Goal: Check status: Check status

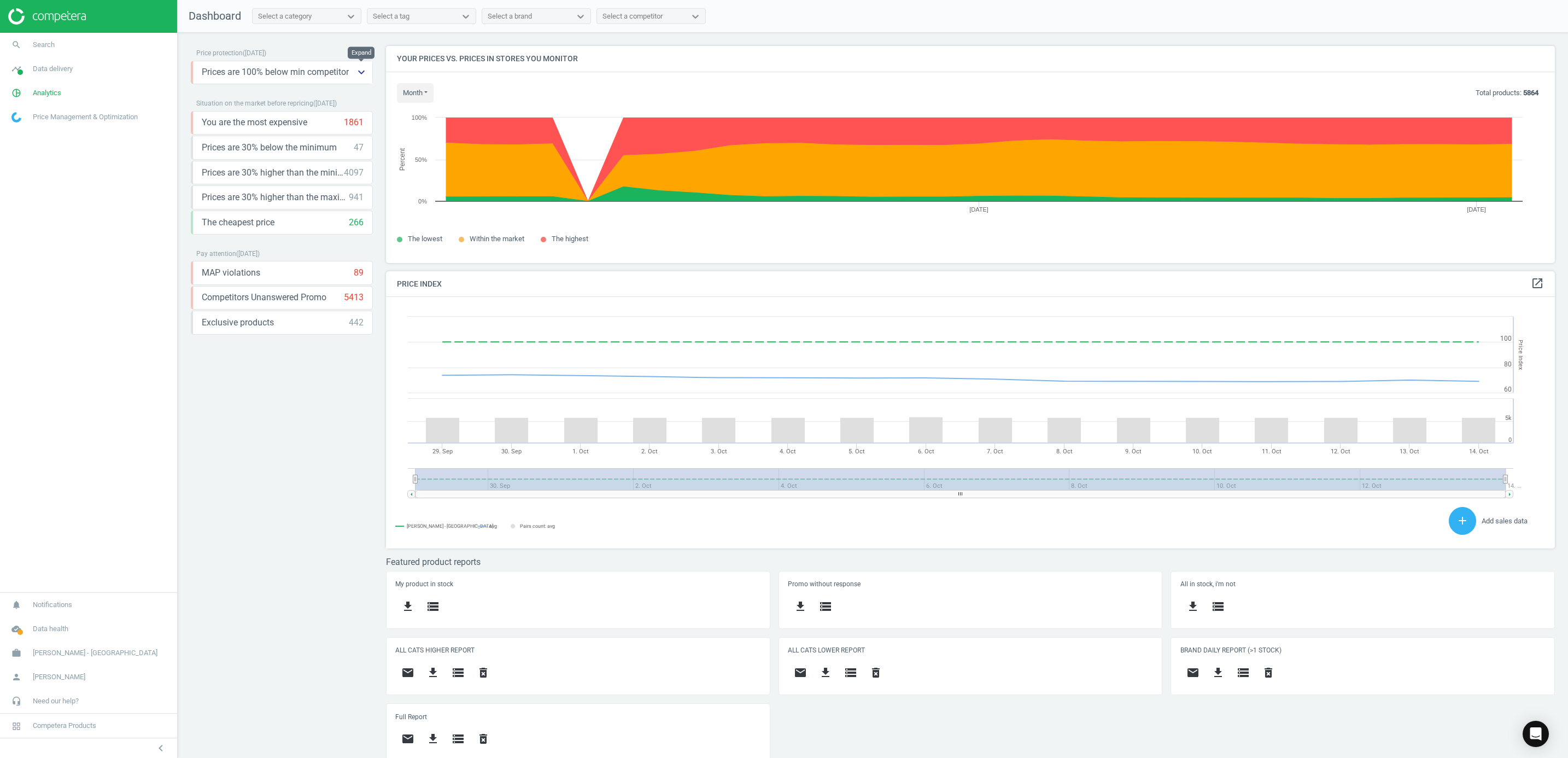
click at [365, 72] on icon "keyboard_arrow_down" at bounding box center [361, 72] width 13 height 13
click at [361, 72] on icon "keyboard_arrow_up" at bounding box center [361, 72] width 13 height 13
click at [323, 415] on div "Price protection ( 14.10.25 ) Prices are 100% below min competitor 9 keyboard_a…" at bounding box center [282, 398] width 182 height 704
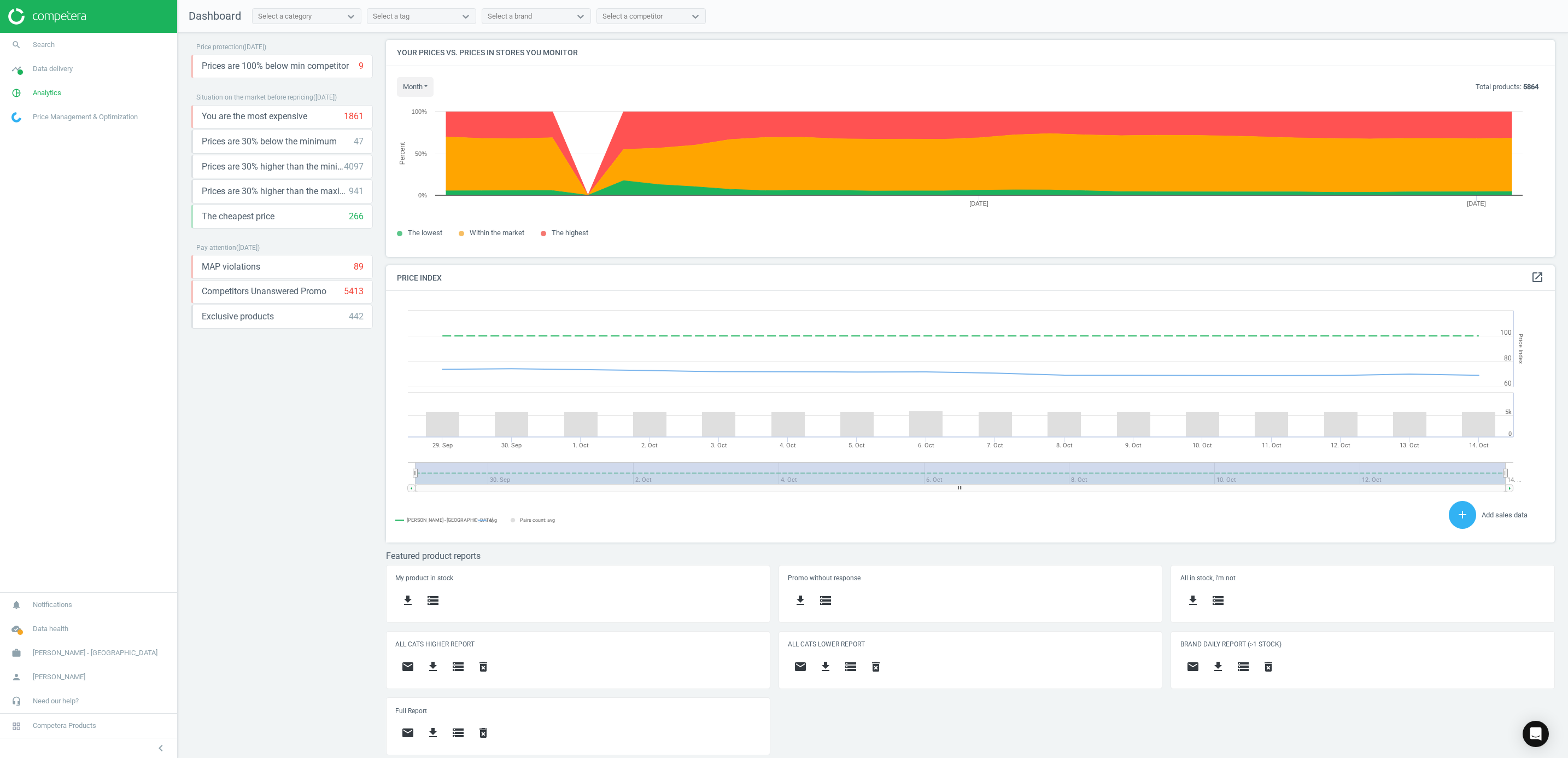
scroll to position [11, 0]
click at [339, 462] on div "Price protection ( 14.10.25 ) Prices are 100% below min competitor 9 keyboard_a…" at bounding box center [282, 392] width 182 height 704
click at [267, 462] on div "Price protection ( 14.10.25 ) Prices are 100% below min competitor 9 keyboard_a…" at bounding box center [282, 392] width 182 height 704
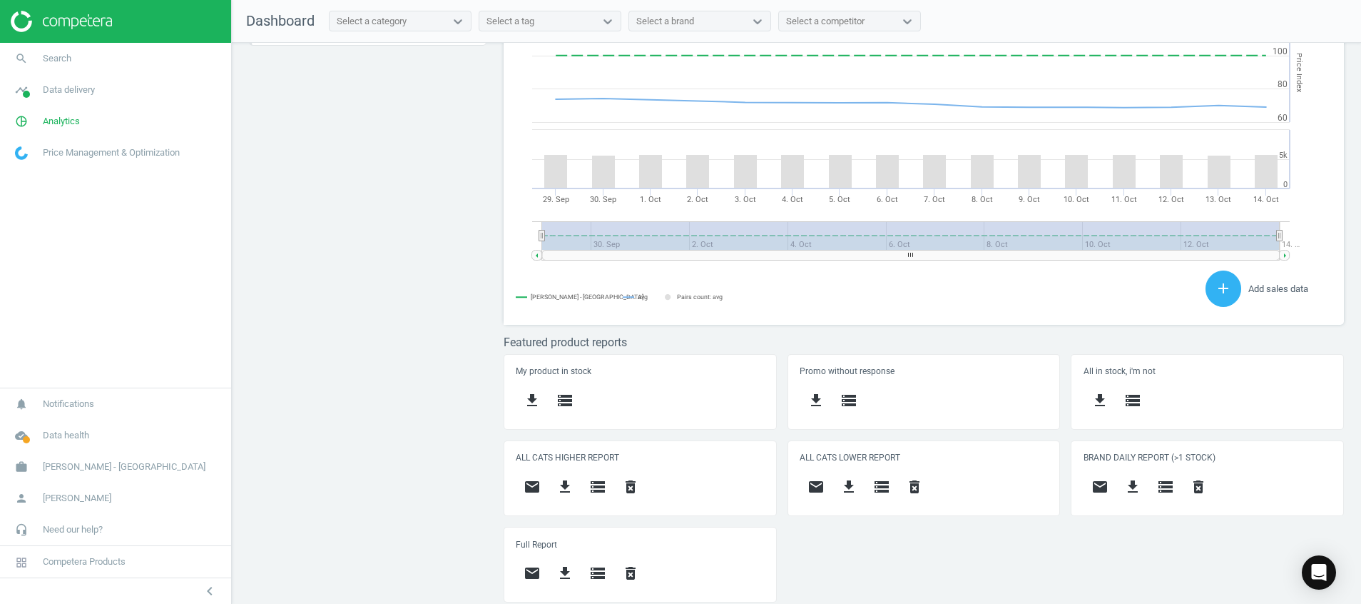
scroll to position [0, 0]
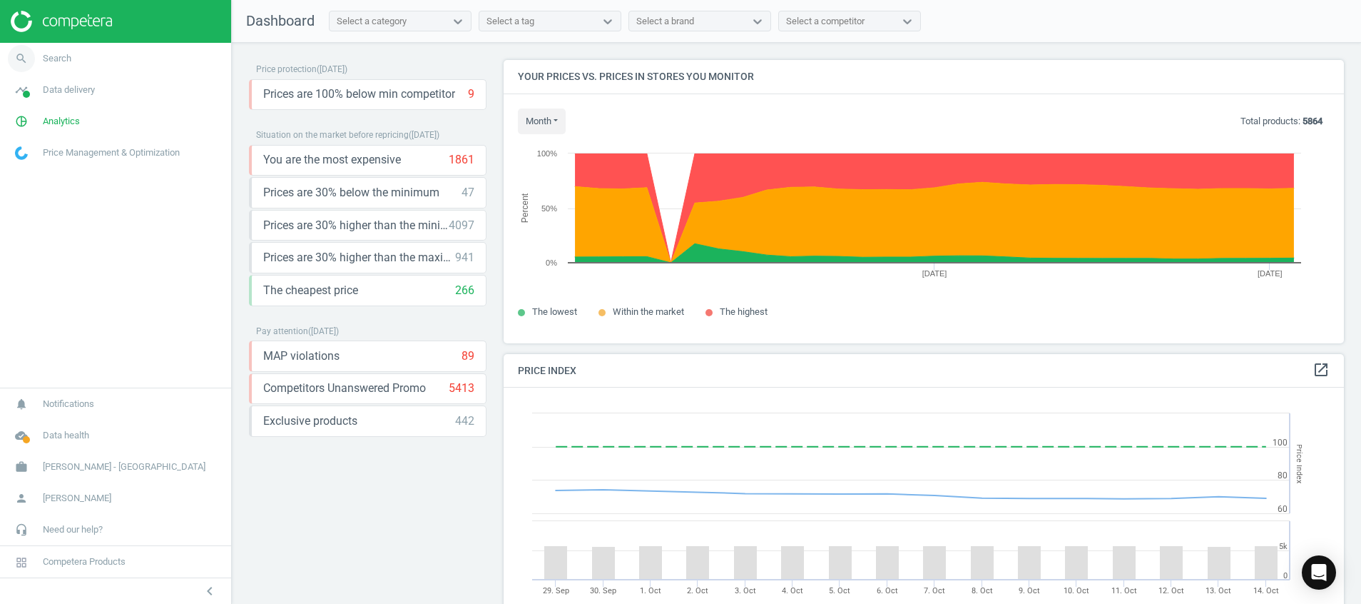
drag, startPoint x: 106, startPoint y: 20, endPoint x: 188, endPoint y: 71, distance: 96.8
click at [106, 20] on img at bounding box center [61, 21] width 101 height 21
drag, startPoint x: 56, startPoint y: 25, endPoint x: 108, endPoint y: 31, distance: 52.5
click at [56, 25] on img at bounding box center [61, 21] width 101 height 21
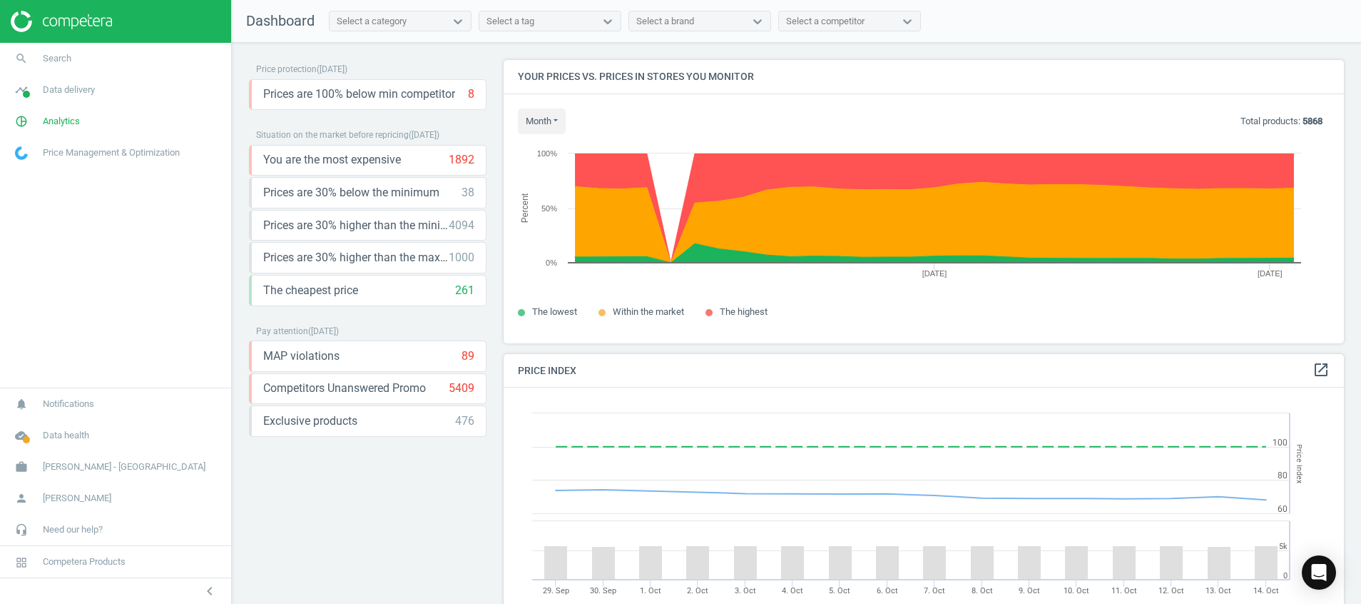
click at [60, 24] on img at bounding box center [61, 21] width 101 height 21
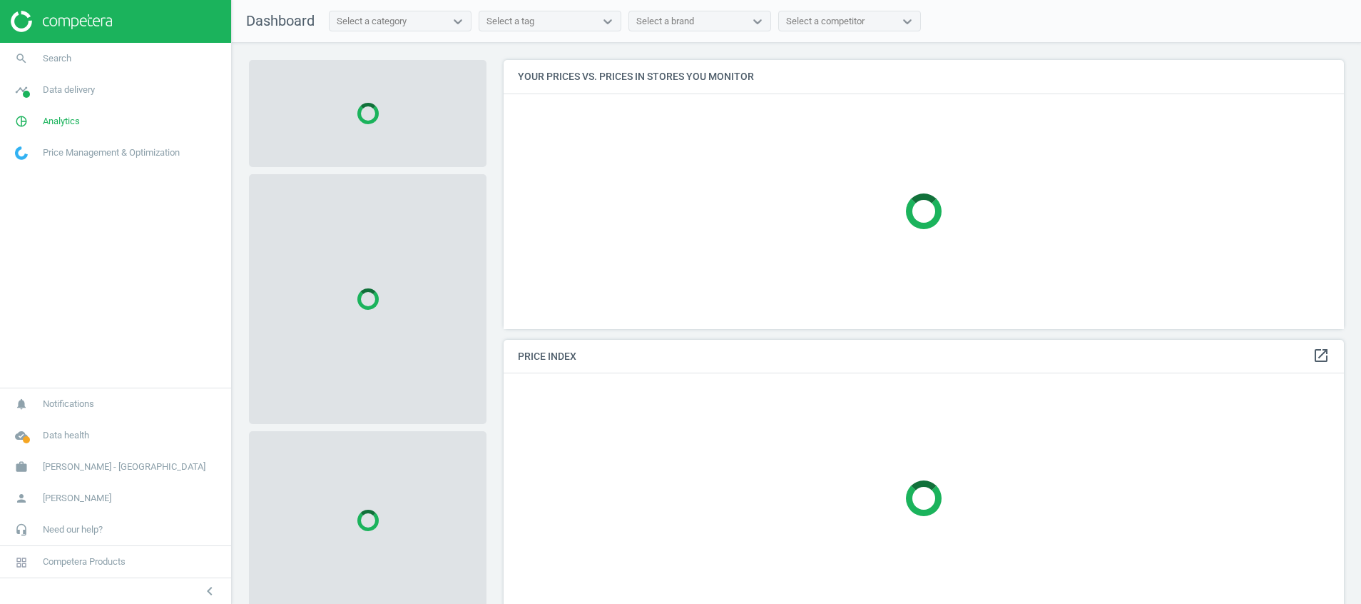
scroll to position [302, 858]
click at [21, 439] on icon "cloud_done" at bounding box center [21, 435] width 27 height 27
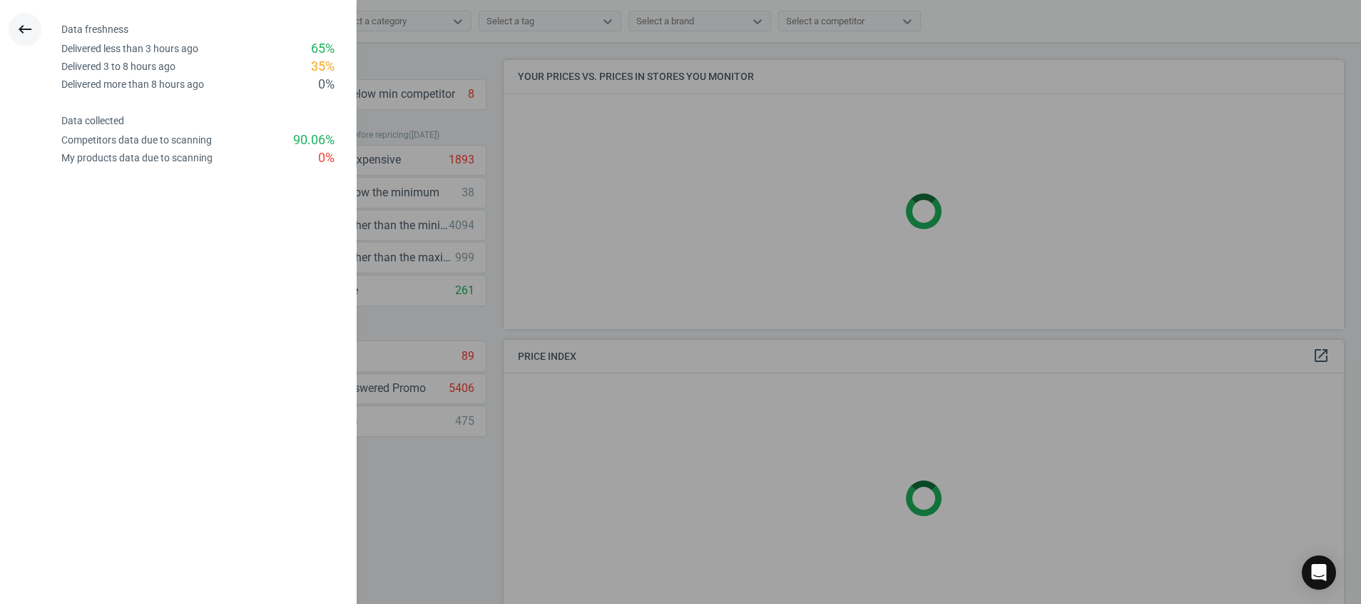
click at [29, 29] on icon "keyboard_backspace" at bounding box center [24, 29] width 17 height 17
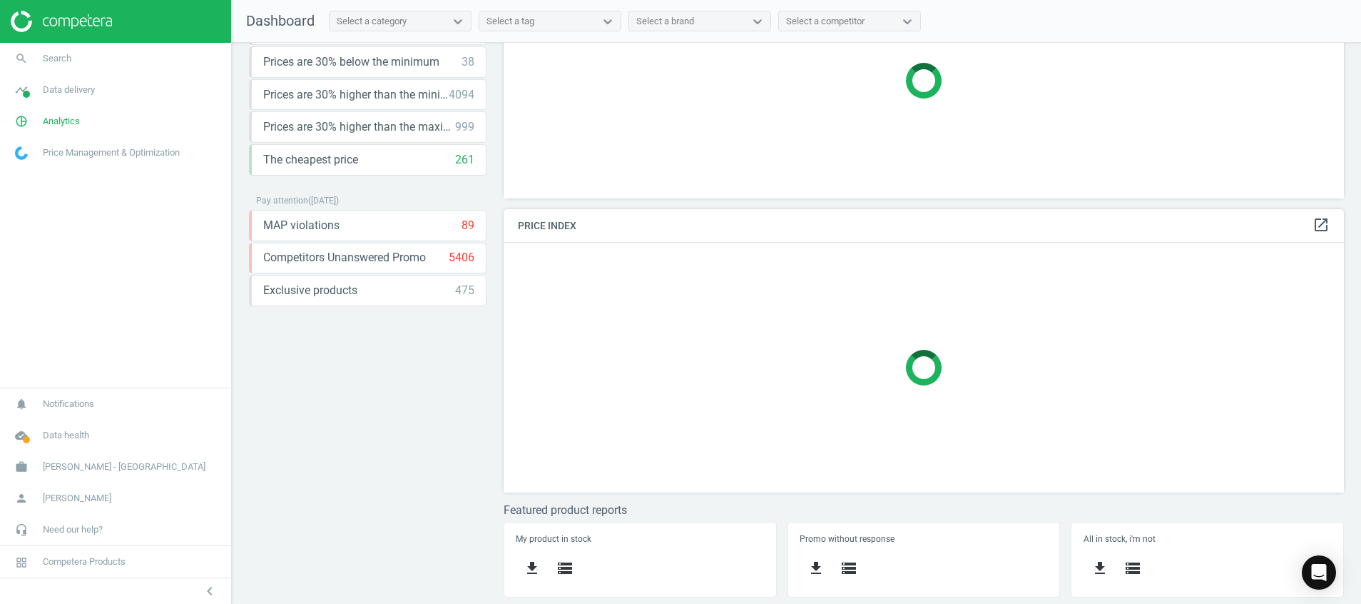
scroll to position [298, 0]
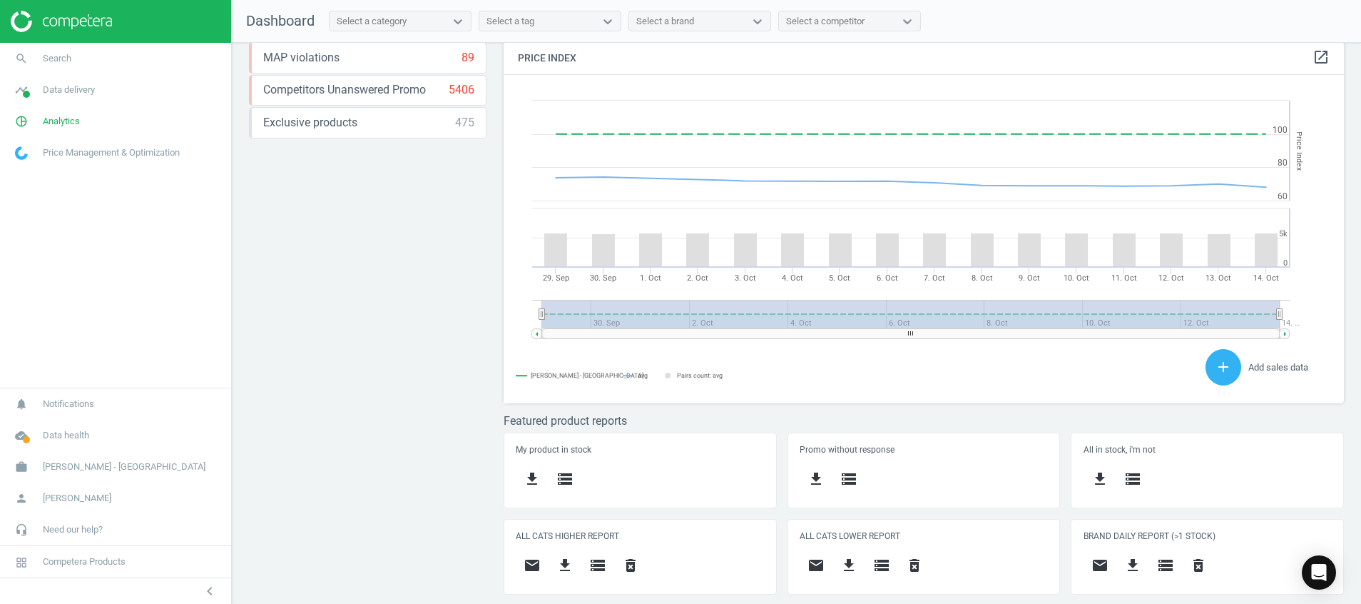
click at [75, 16] on img at bounding box center [61, 21] width 101 height 21
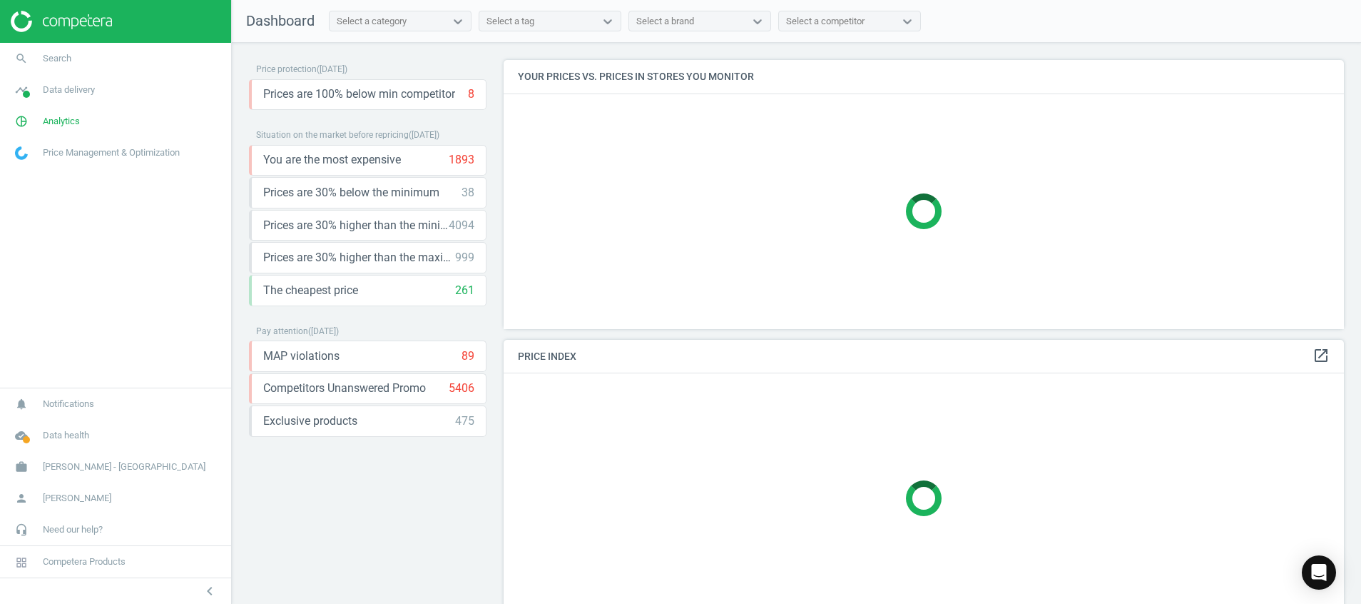
click at [437, 476] on div "Price protection ( [DATE] ) Prices are 100% below min competitor 8 keyboard_arr…" at bounding box center [368, 327] width 238 height 534
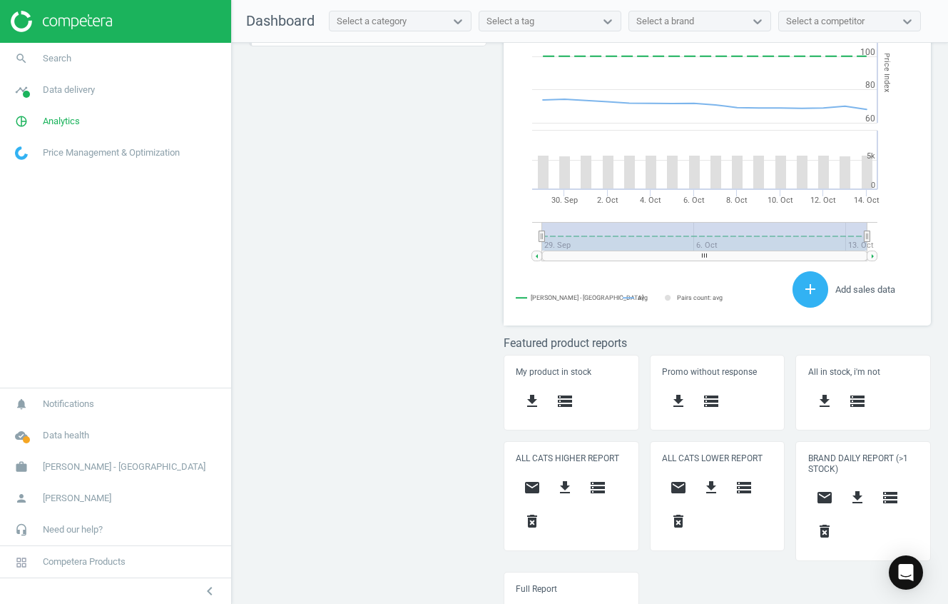
scroll to position [362, 444]
